Goal: Find contact information: Find contact information

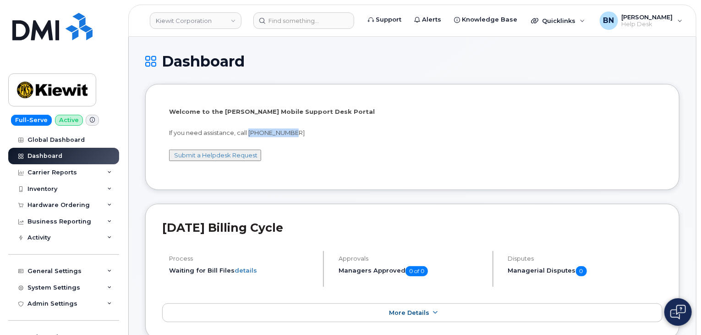
drag, startPoint x: 249, startPoint y: 133, endPoint x: 307, endPoint y: 131, distance: 57.8
click at [307, 131] on p "If you need assistance, call [PHONE_NUMBER]" at bounding box center [412, 132] width 487 height 9
drag, startPoint x: 301, startPoint y: 132, endPoint x: 248, endPoint y: 132, distance: 52.7
click at [248, 132] on p "If you need assistance, call [PHONE_NUMBER]" at bounding box center [412, 132] width 487 height 9
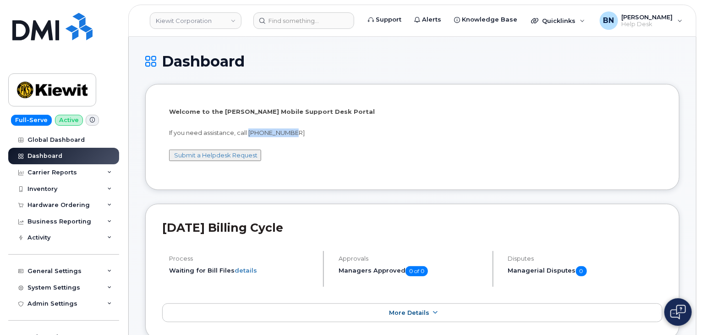
click at [248, 132] on p "If you need assistance, call [PHONE_NUMBER]" at bounding box center [412, 132] width 487 height 9
drag, startPoint x: 248, startPoint y: 132, endPoint x: 305, endPoint y: 132, distance: 56.4
click at [305, 132] on p "If you need assistance, call [PHONE_NUMBER]" at bounding box center [412, 132] width 487 height 9
drag, startPoint x: 305, startPoint y: 132, endPoint x: 251, endPoint y: 134, distance: 54.1
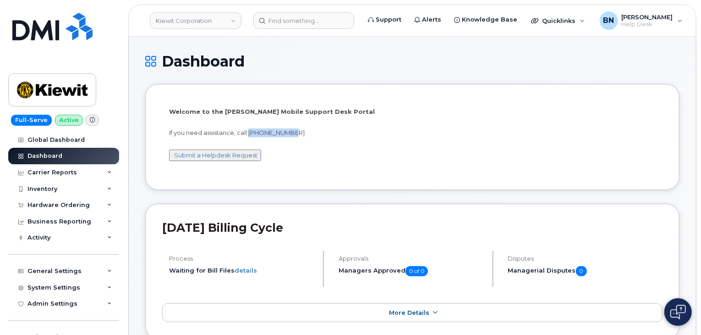
click at [251, 134] on p "If you need assistance, call [PHONE_NUMBER]" at bounding box center [412, 132] width 487 height 9
click at [284, 66] on h1 "Dashboard" at bounding box center [412, 61] width 534 height 16
